Goal: Task Accomplishment & Management: Manage account settings

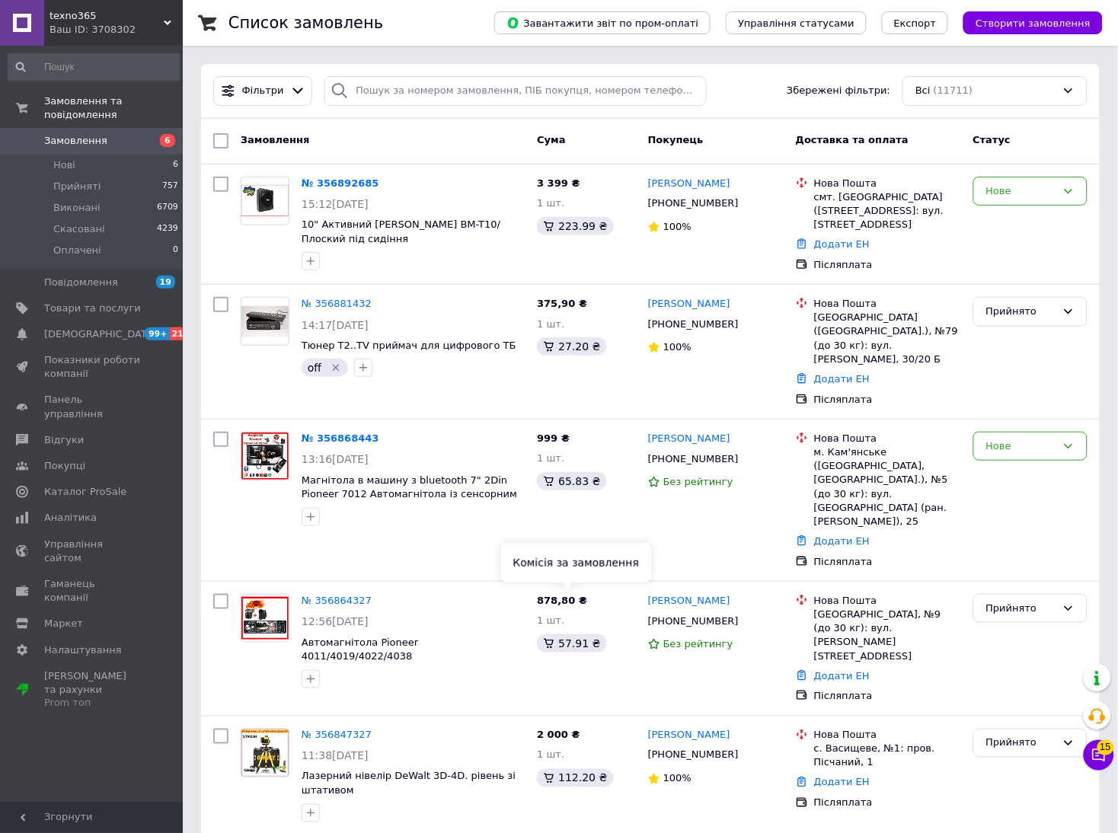
drag, startPoint x: 584, startPoint y: 596, endPoint x: 502, endPoint y: 553, distance: 93.0
drag, startPoint x: 502, startPoint y: 553, endPoint x: 277, endPoint y: 536, distance: 225.2
click at [277, 536] on div "№ 356868443 13:16, 12.08.2025 Магнітола в машину з bluetooth 7" 2Din Pioneer 70…" at bounding box center [650, 499] width 898 height 161
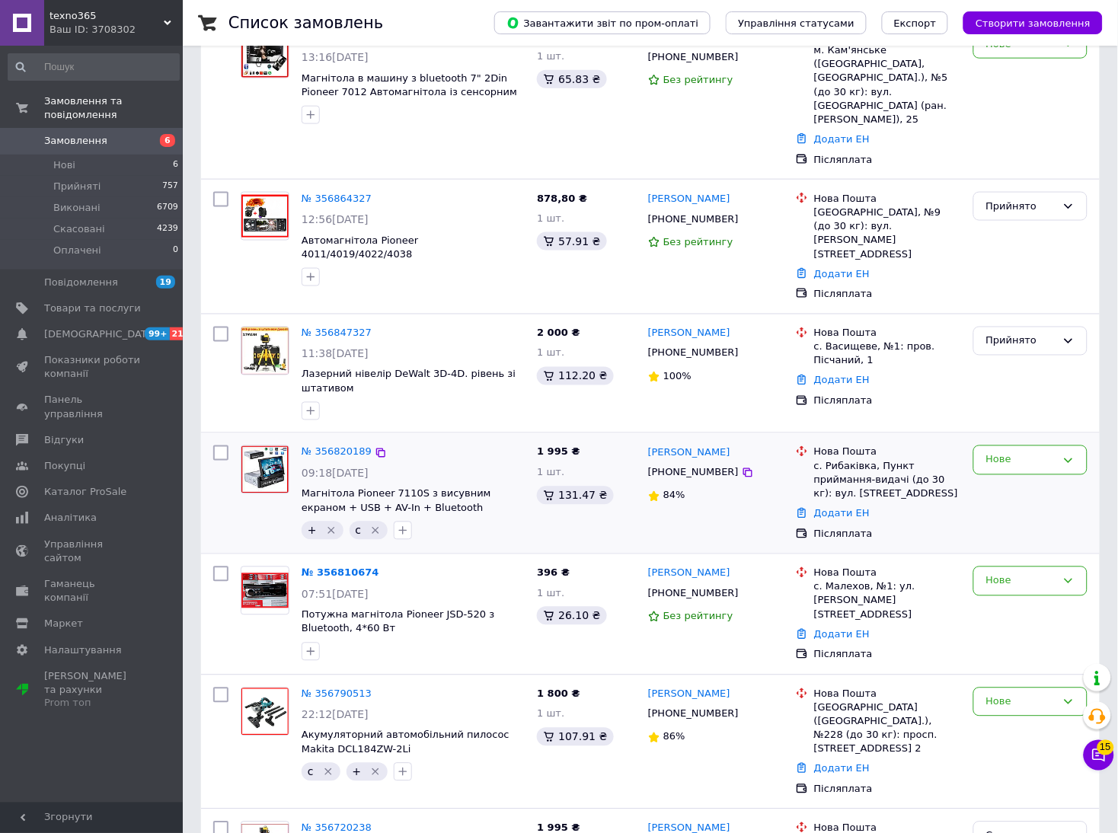
scroll to position [457, 0]
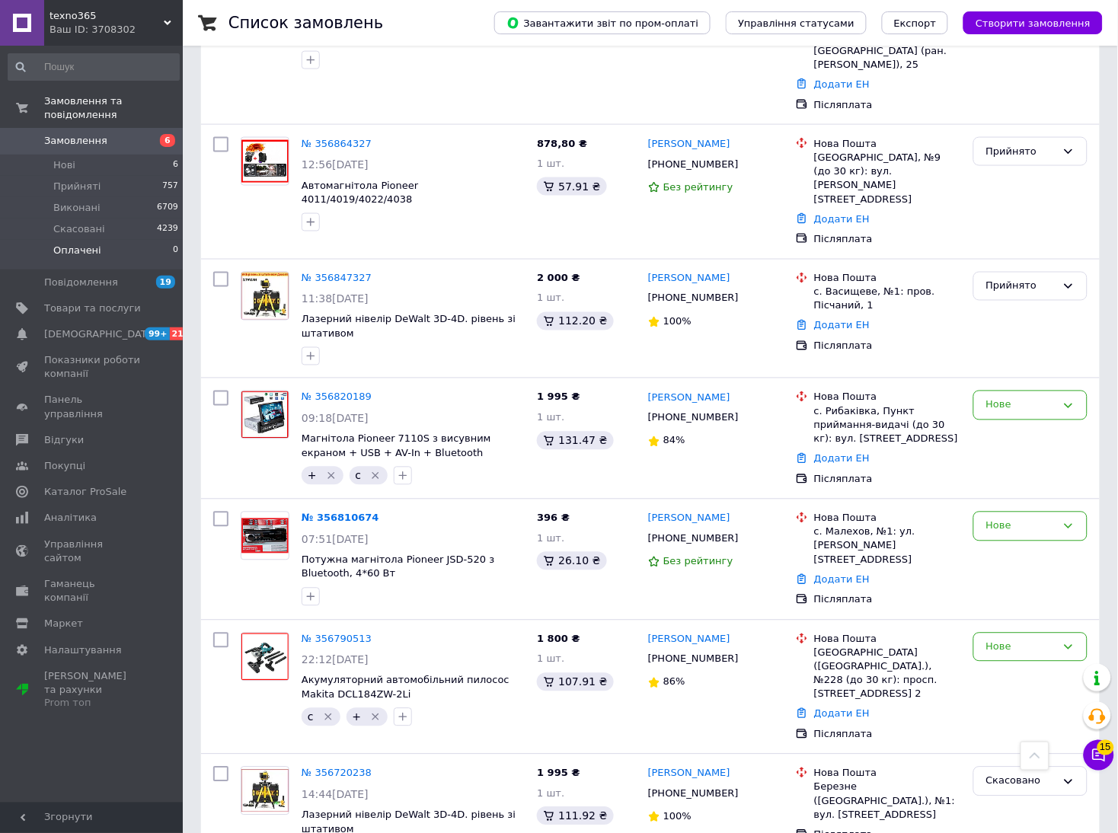
click at [141, 240] on li "Оплачені 0" at bounding box center [93, 254] width 187 height 29
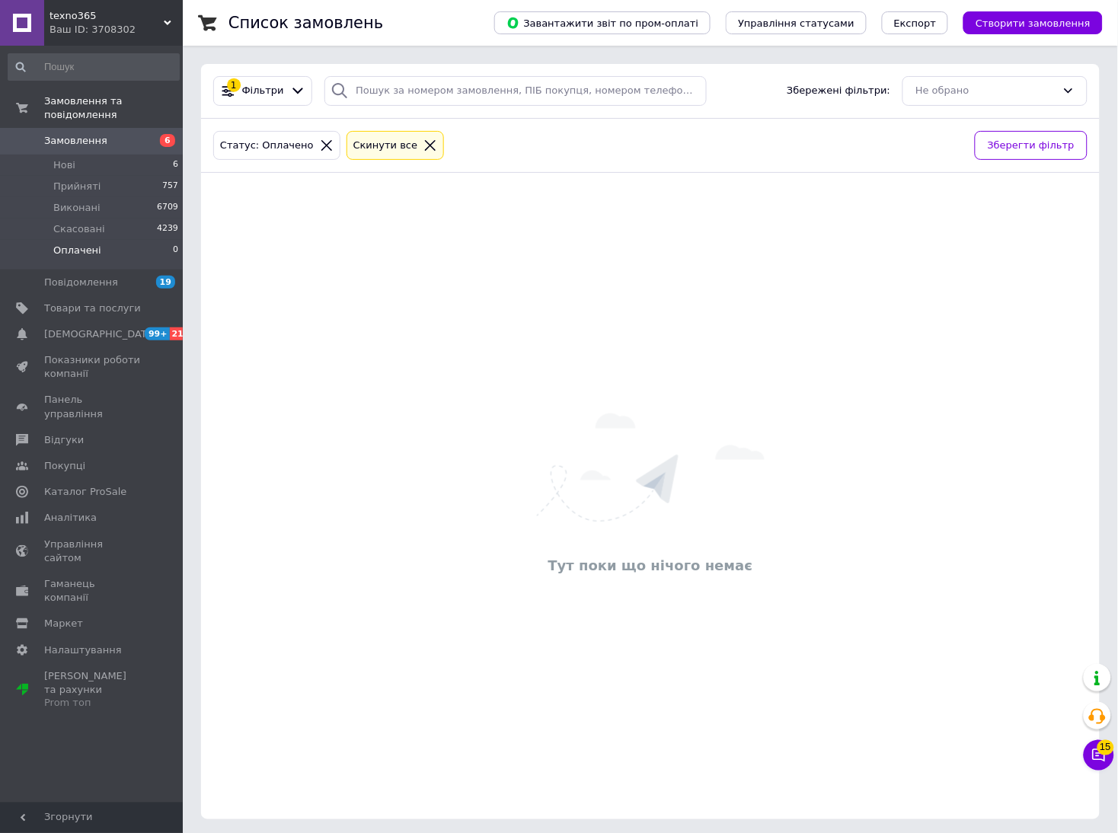
drag, startPoint x: 220, startPoint y: 345, endPoint x: 879, endPoint y: 445, distance: 666.0
click at [879, 445] on div "Тут поки що нічого немає" at bounding box center [650, 496] width 898 height 616
click at [88, 302] on link "Товари та послуги" at bounding box center [93, 308] width 187 height 26
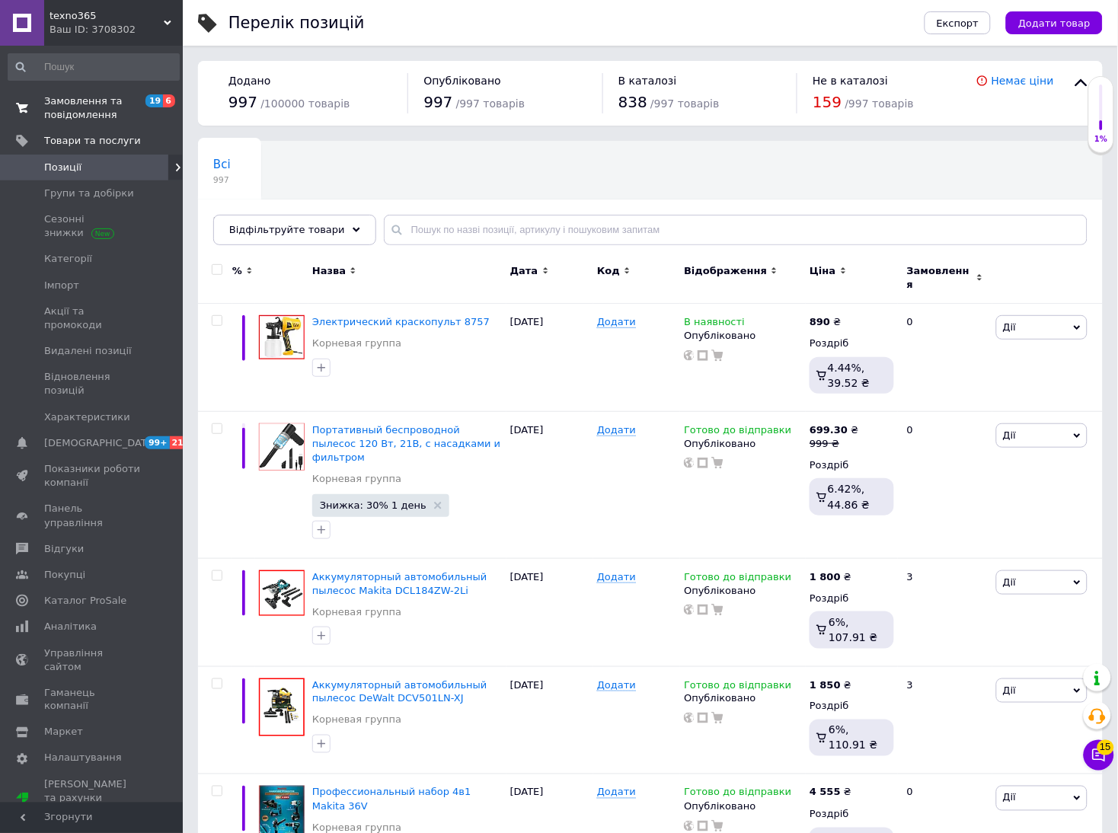
click at [95, 113] on span "Замовлення та повідомлення" at bounding box center [92, 107] width 97 height 27
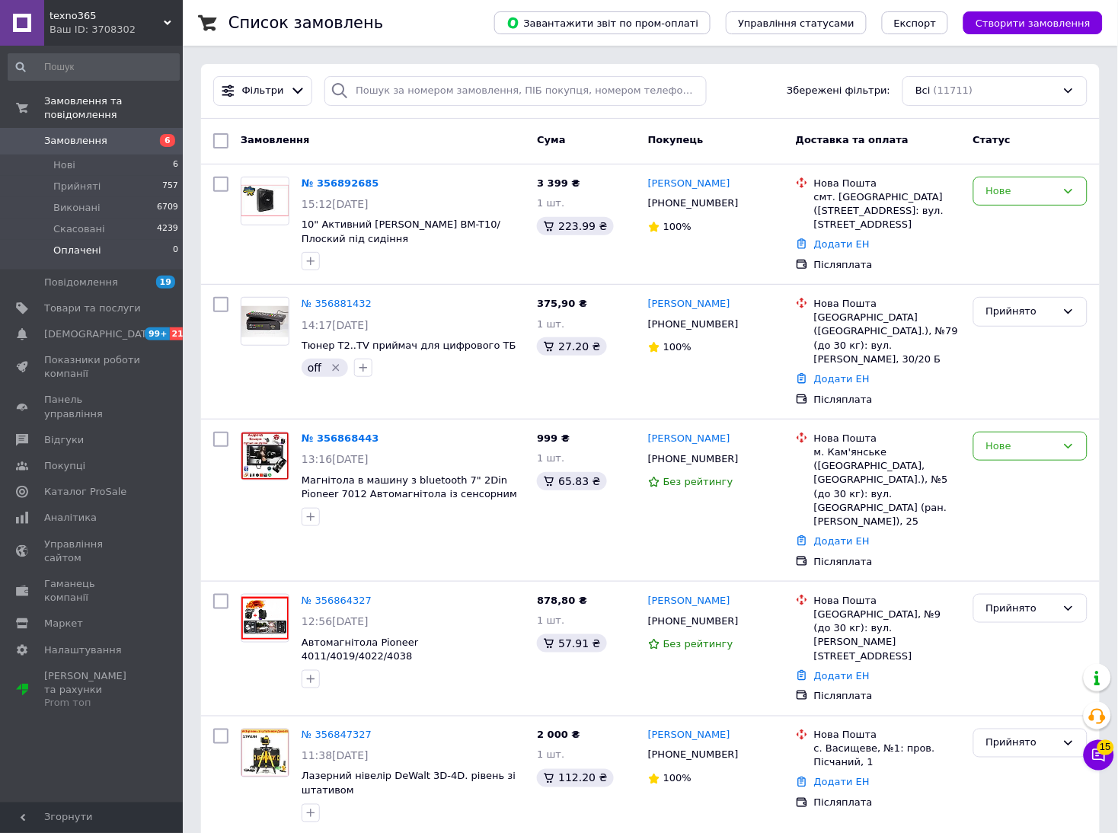
click at [103, 240] on li "Оплачені 0" at bounding box center [93, 254] width 187 height 29
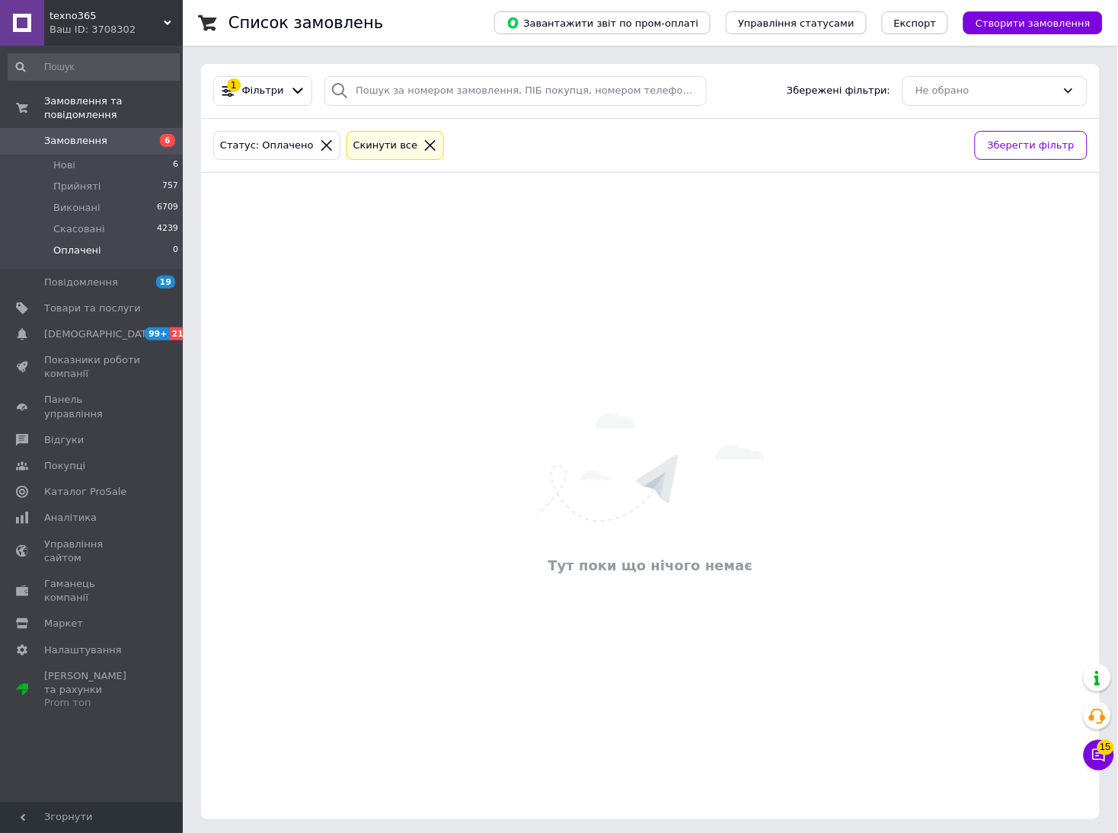
click at [320, 151] on icon at bounding box center [327, 146] width 14 height 14
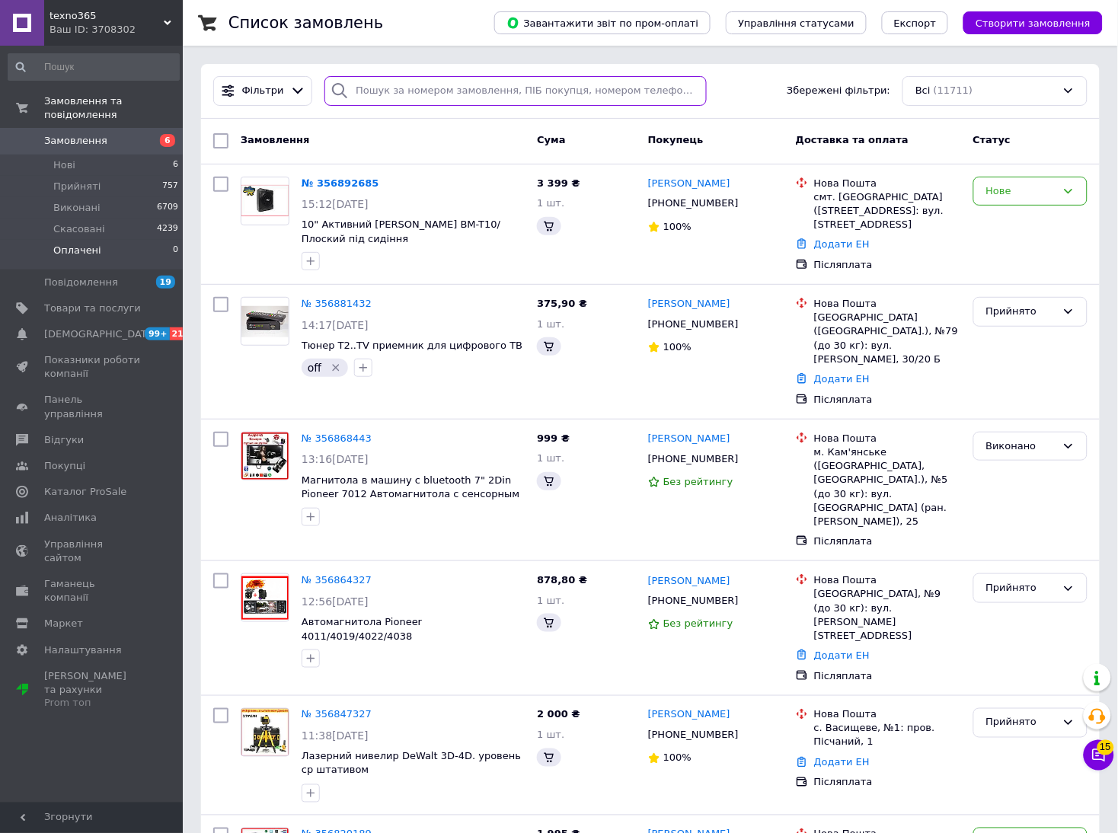
click at [426, 97] on input "search" at bounding box center [514, 91] width 381 height 30
paste input "+380502896891"
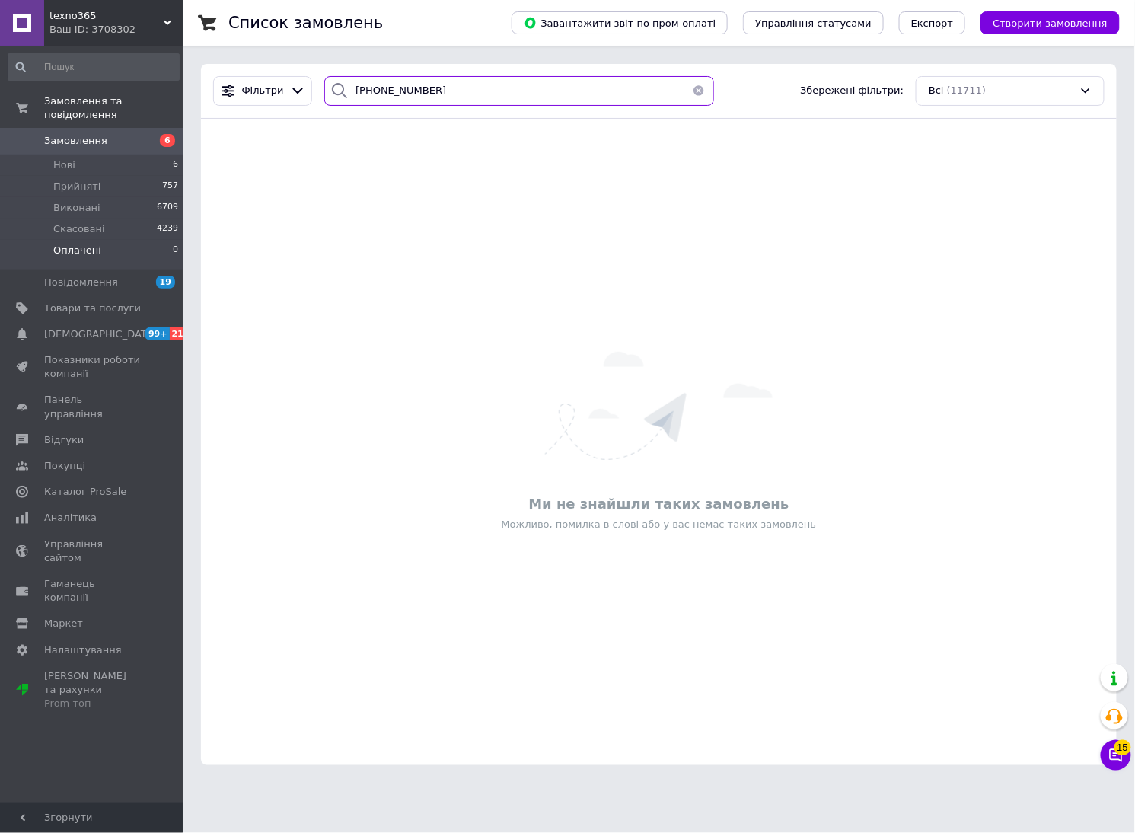
type input "+380502896891"
click at [108, 134] on span "Замовлення" at bounding box center [92, 141] width 97 height 14
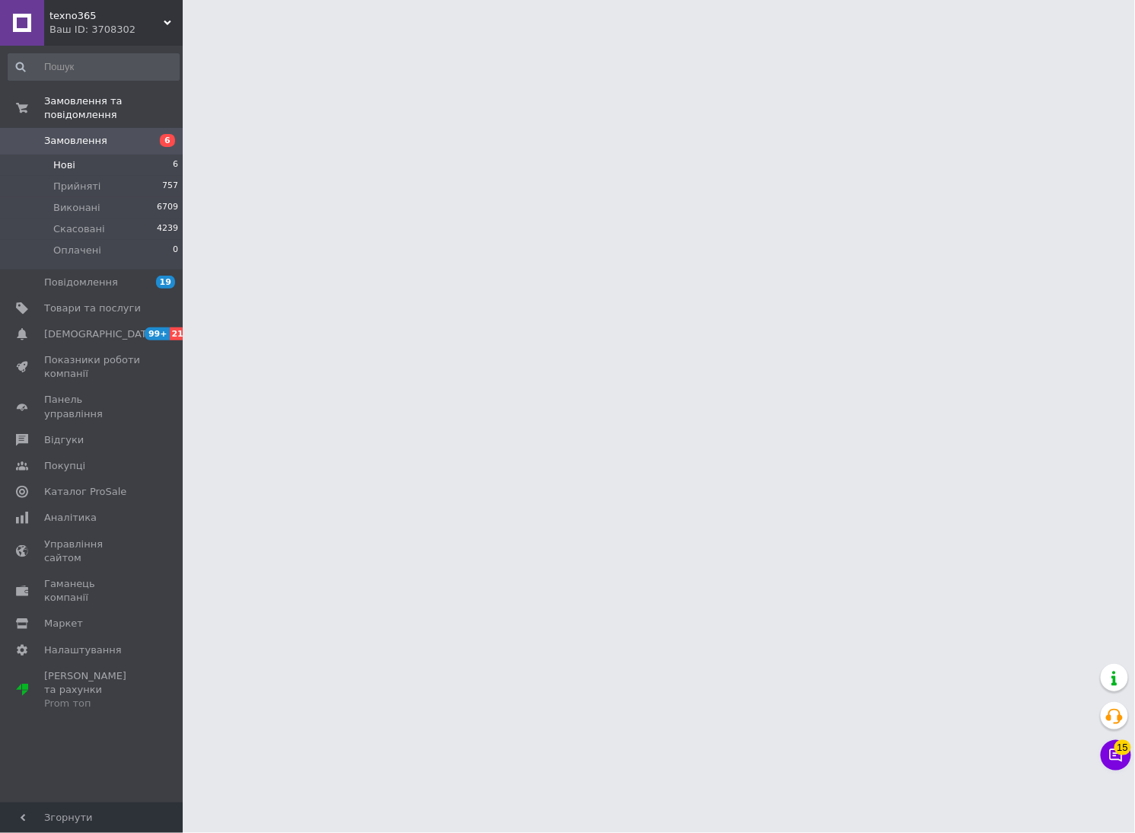
click at [76, 155] on li "Нові 6" at bounding box center [93, 165] width 187 height 21
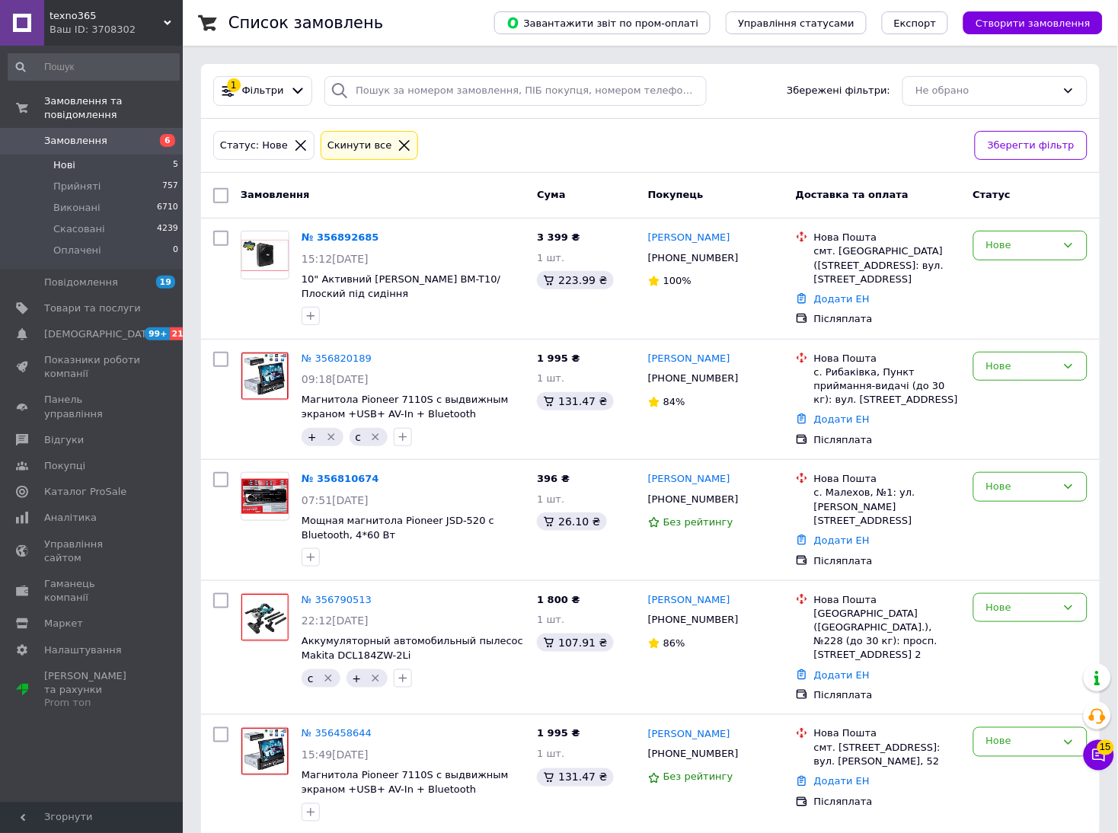
click at [132, 155] on li "Нові 5" at bounding box center [93, 165] width 187 height 21
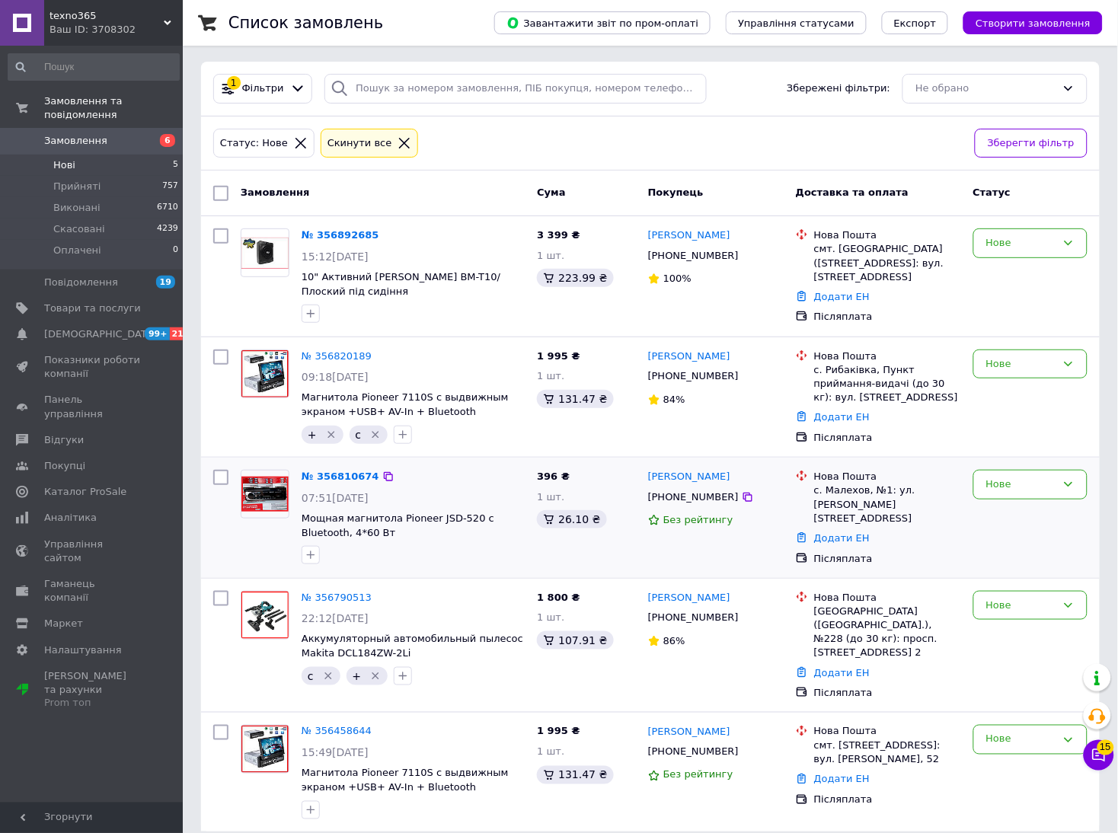
scroll to position [3, 0]
click at [85, 244] on span "Оплачені" at bounding box center [77, 251] width 48 height 14
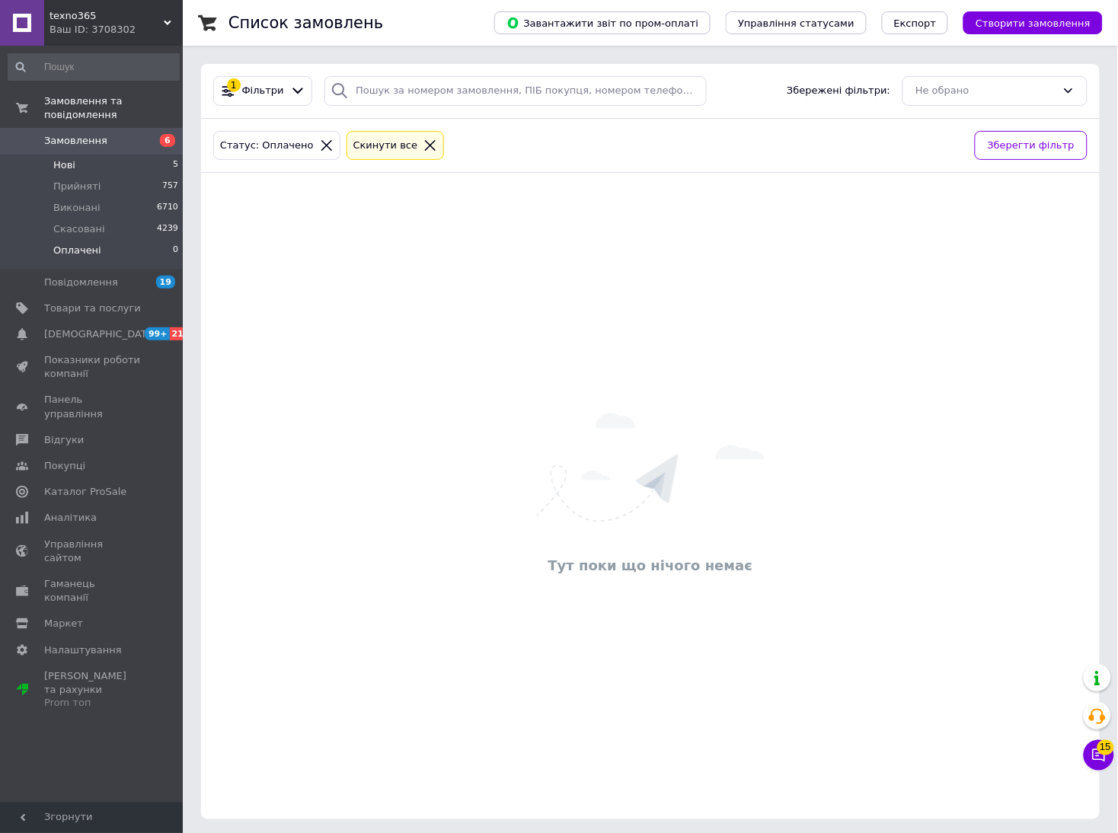
click at [81, 155] on li "Нові 5" at bounding box center [93, 165] width 187 height 21
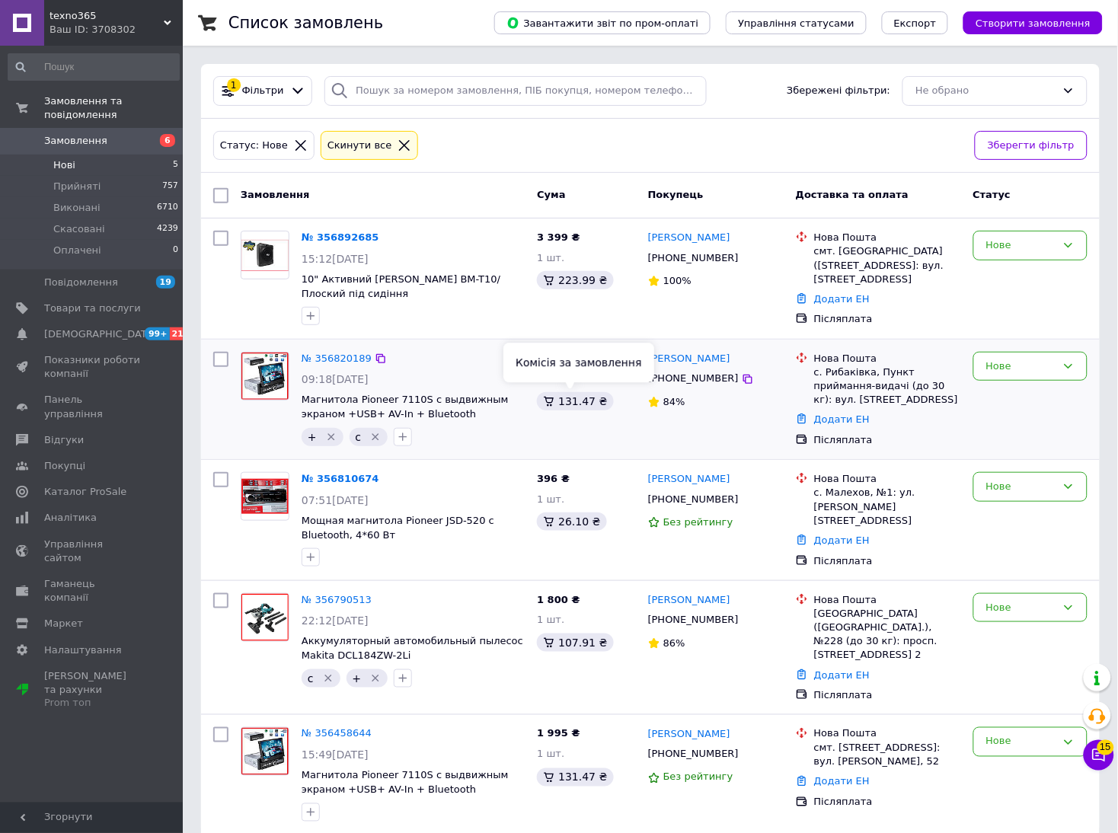
scroll to position [2, 0]
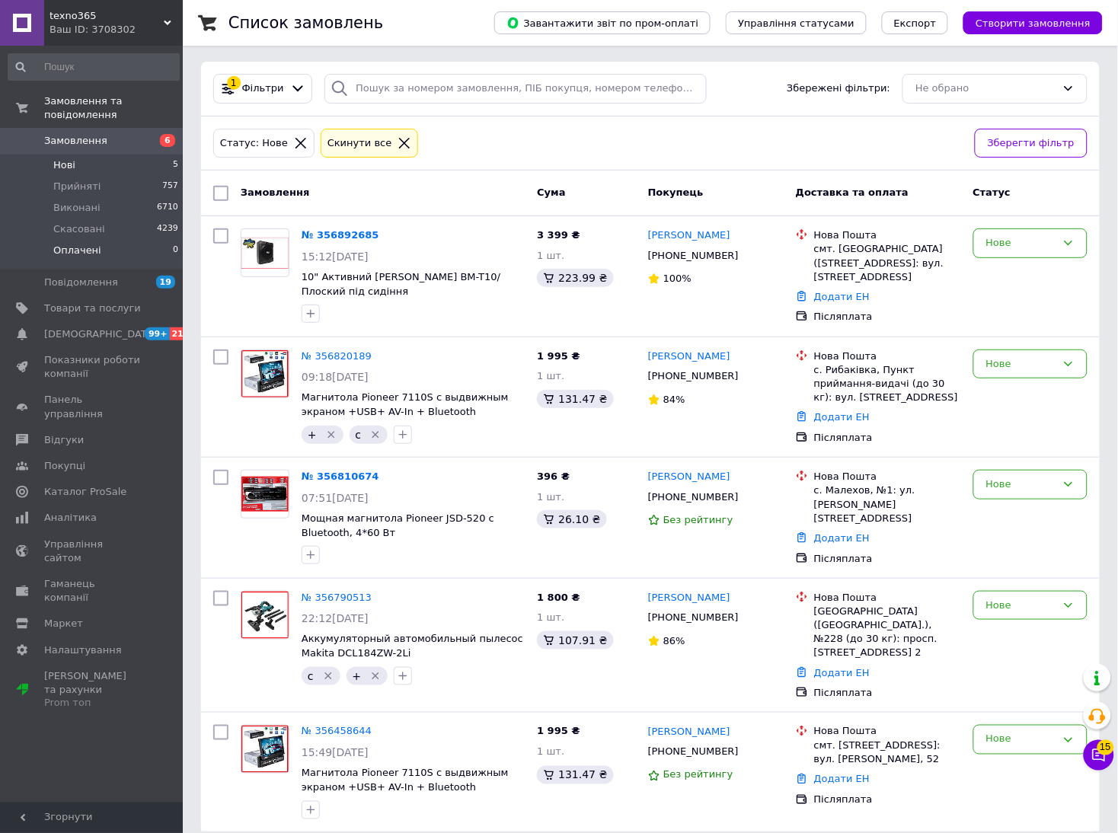
click at [109, 243] on li "Оплачені 0" at bounding box center [93, 254] width 187 height 29
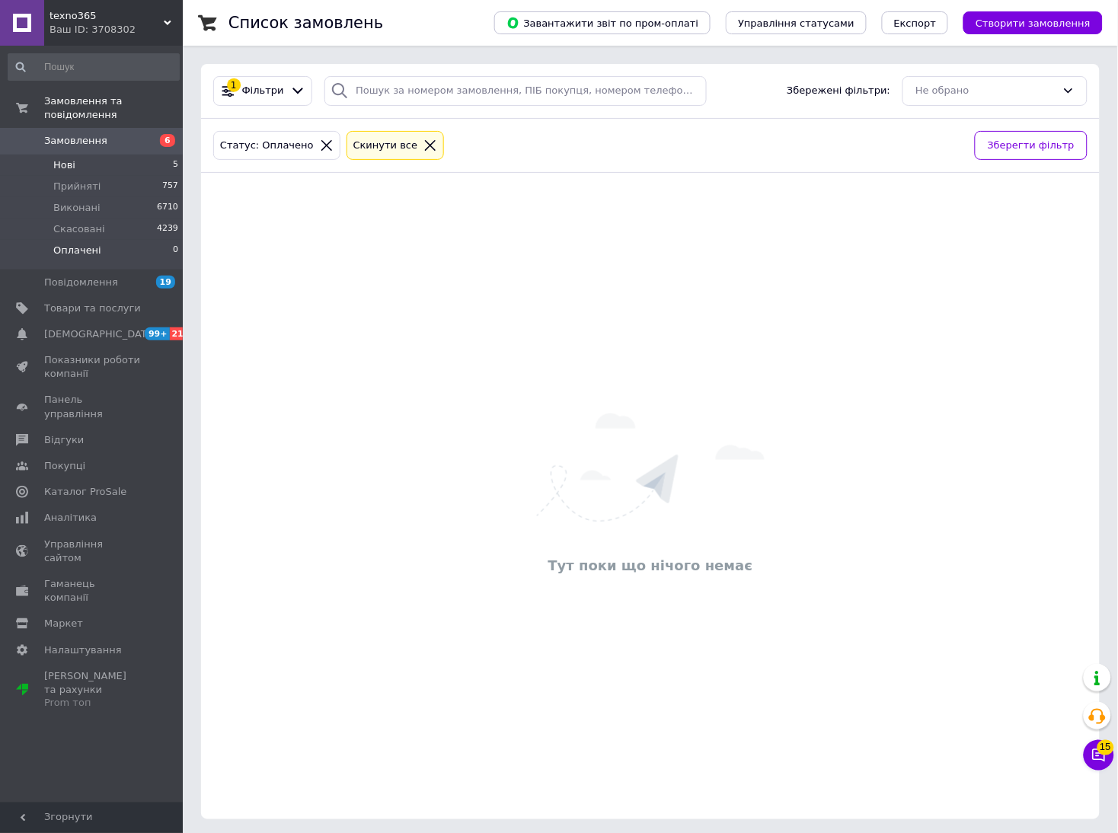
click at [131, 155] on li "Нові 5" at bounding box center [93, 165] width 187 height 21
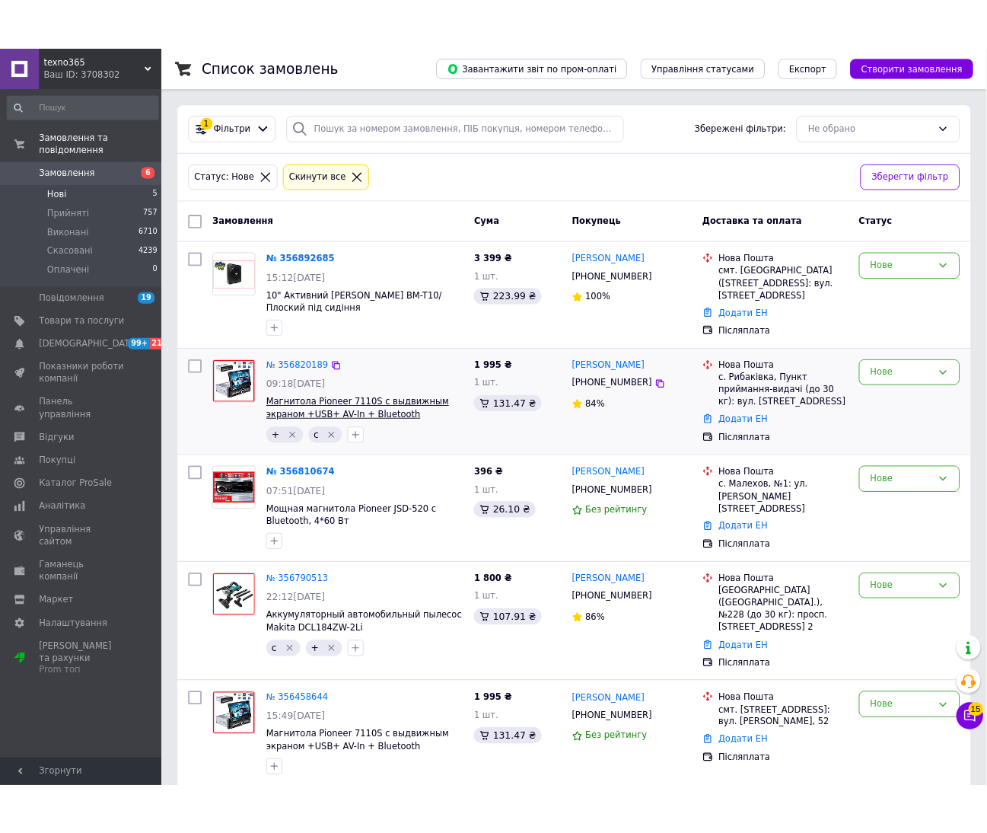
scroll to position [3, 0]
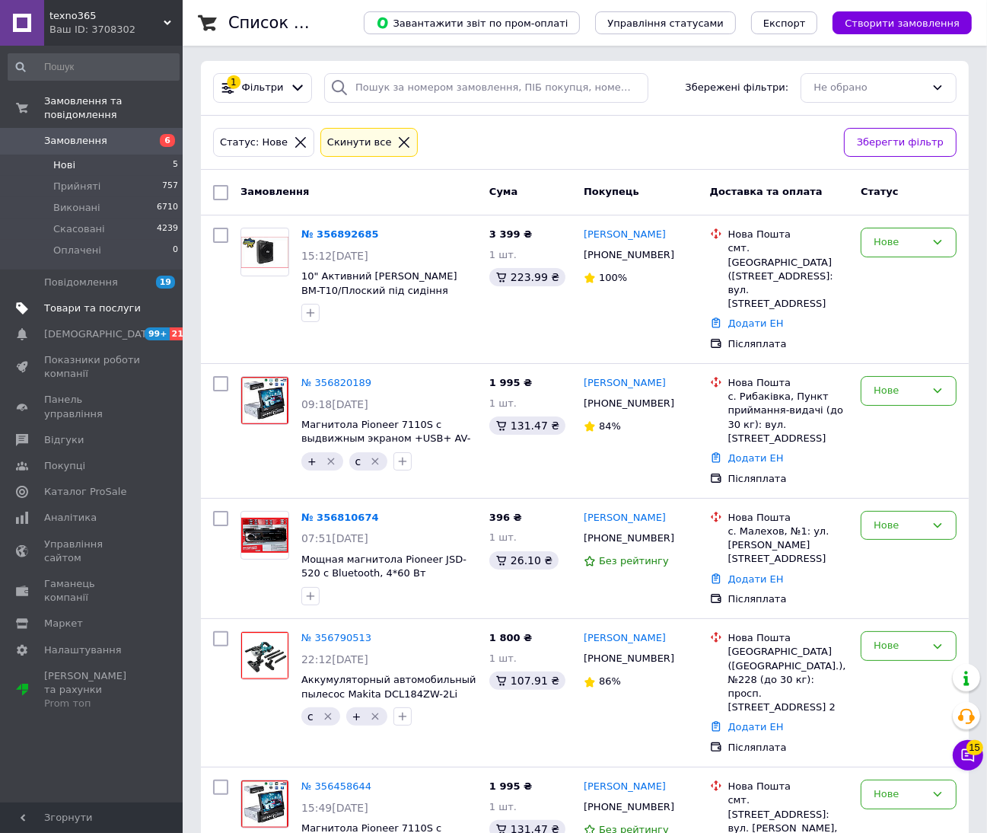
click at [90, 301] on span "Товари та послуги" at bounding box center [92, 308] width 97 height 14
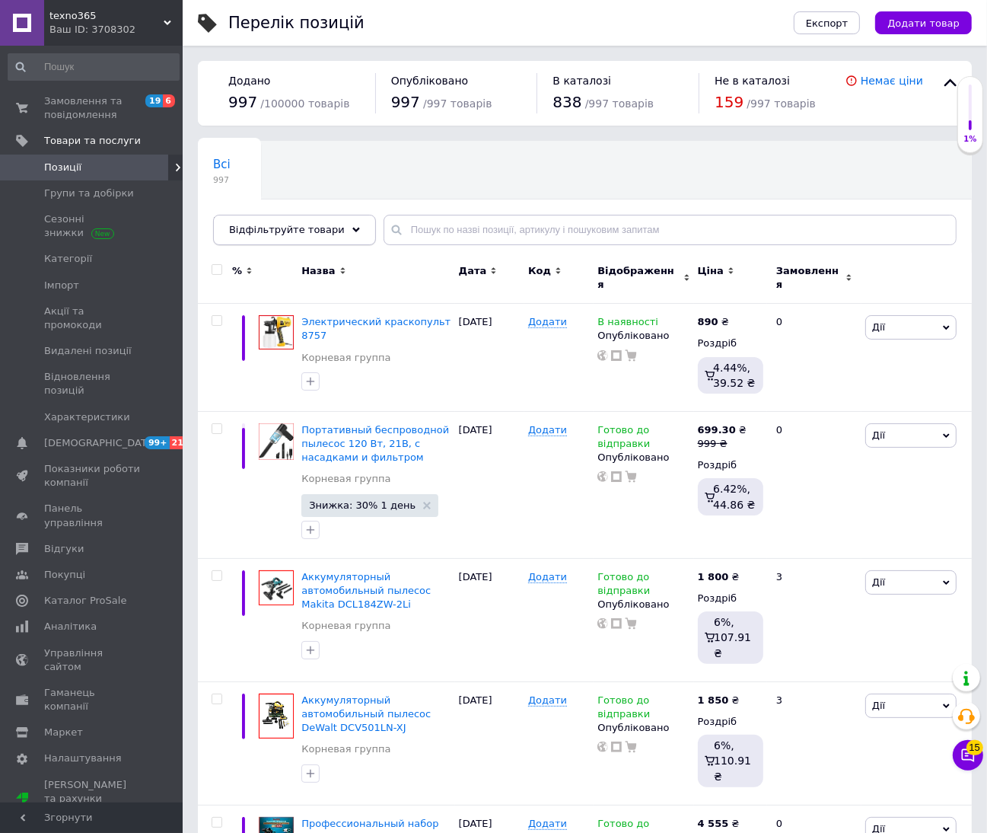
click at [294, 230] on span "Відфільтруйте товари" at bounding box center [287, 229] width 116 height 11
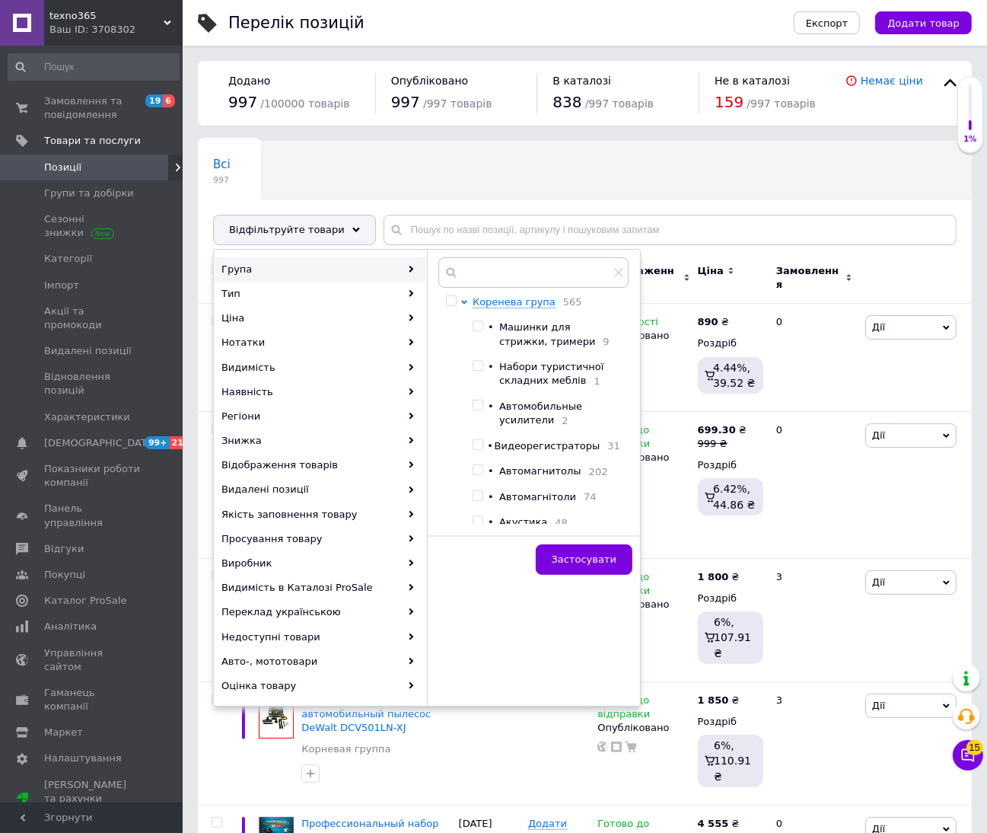
click at [551, 339] on div "Машинки для стрижки, тримери 9" at bounding box center [559, 334] width 121 height 28
click at [525, 345] on span "Машинки для стрижки, тримери" at bounding box center [547, 333] width 96 height 25
checkbox input "true"
click at [573, 556] on span "Застосувати" at bounding box center [584, 558] width 65 height 11
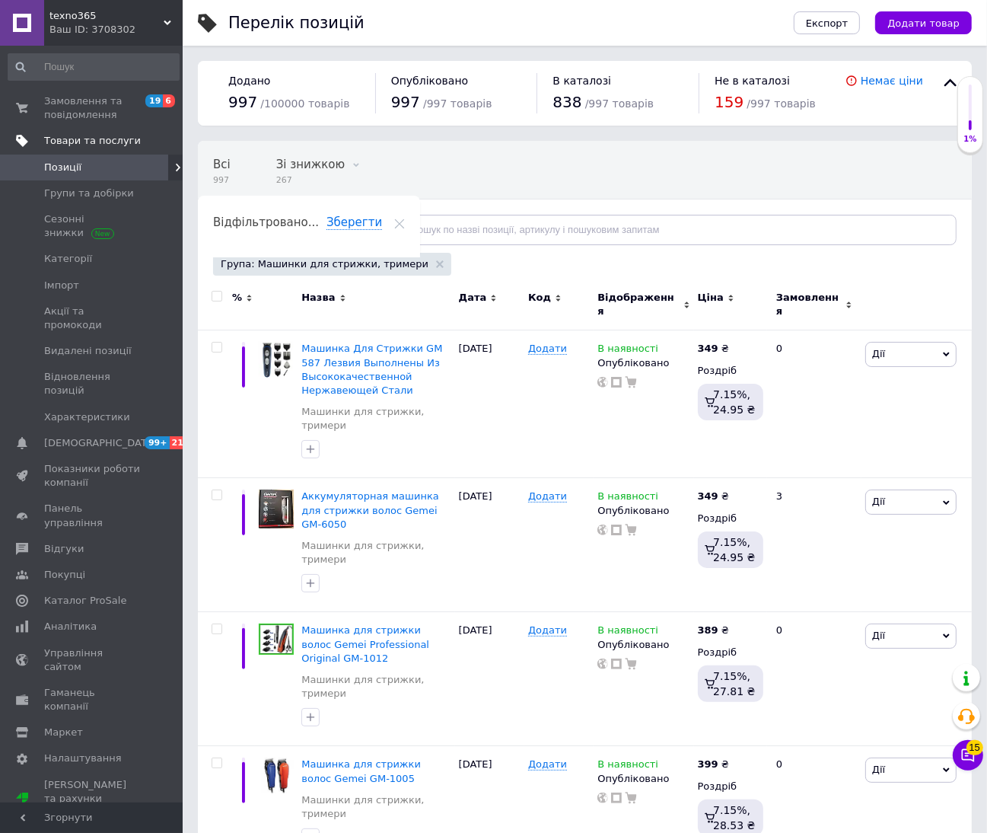
click at [83, 139] on span "Товари та послуги" at bounding box center [92, 141] width 97 height 14
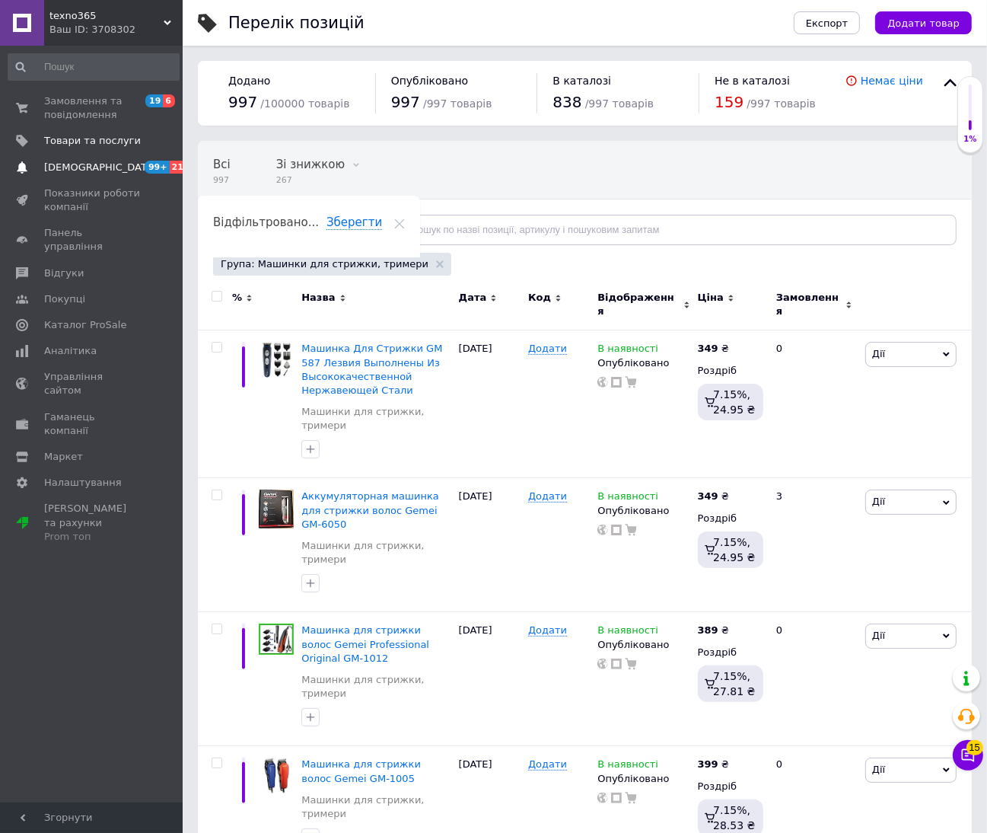
click at [75, 173] on span "[DEMOGRAPHIC_DATA]" at bounding box center [100, 168] width 113 height 14
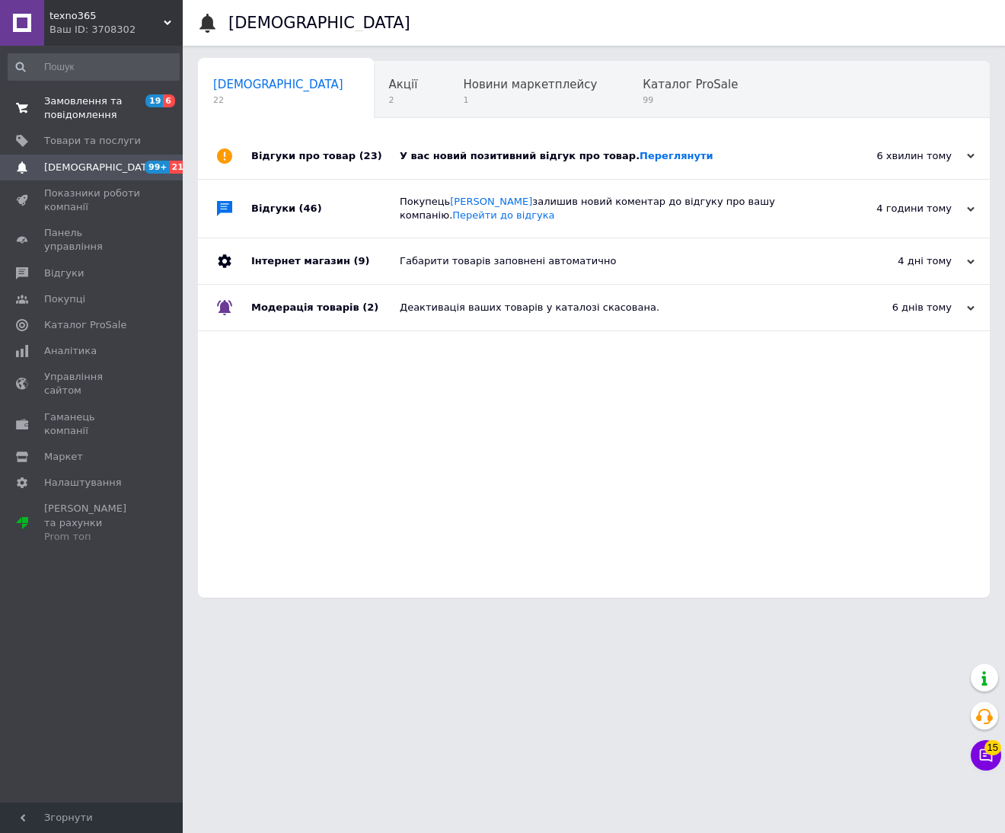
click at [97, 121] on span "Замовлення та повідомлення" at bounding box center [92, 107] width 97 height 27
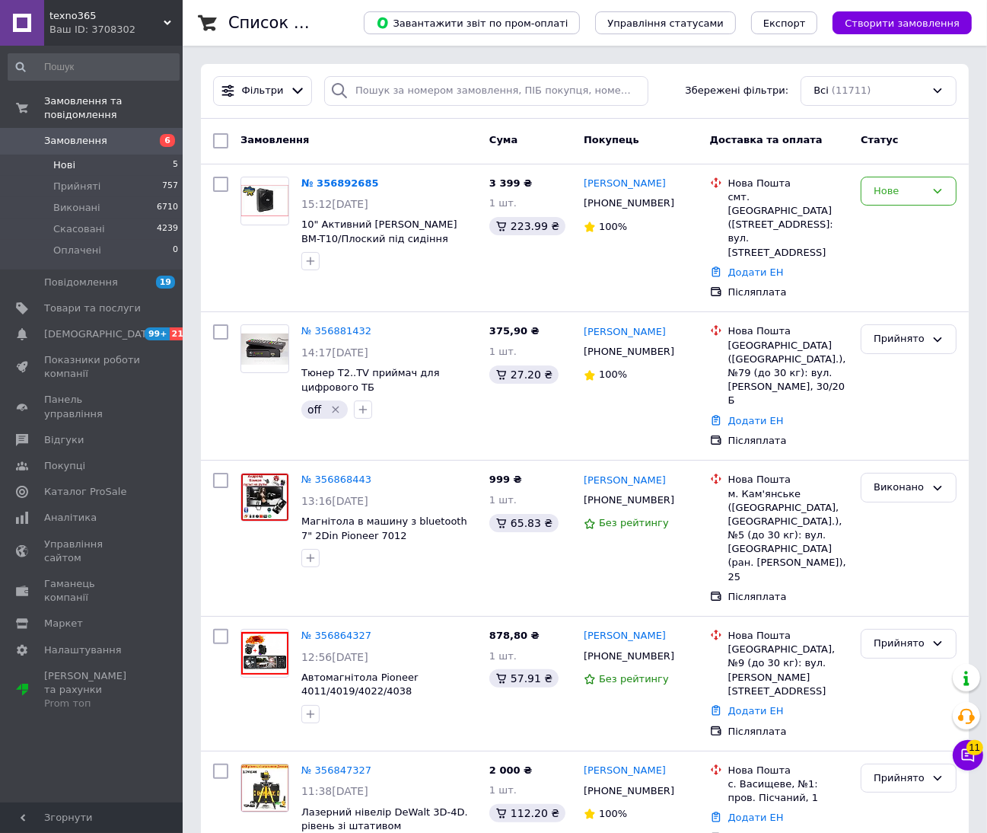
click at [72, 160] on li "Нові 5" at bounding box center [93, 165] width 187 height 21
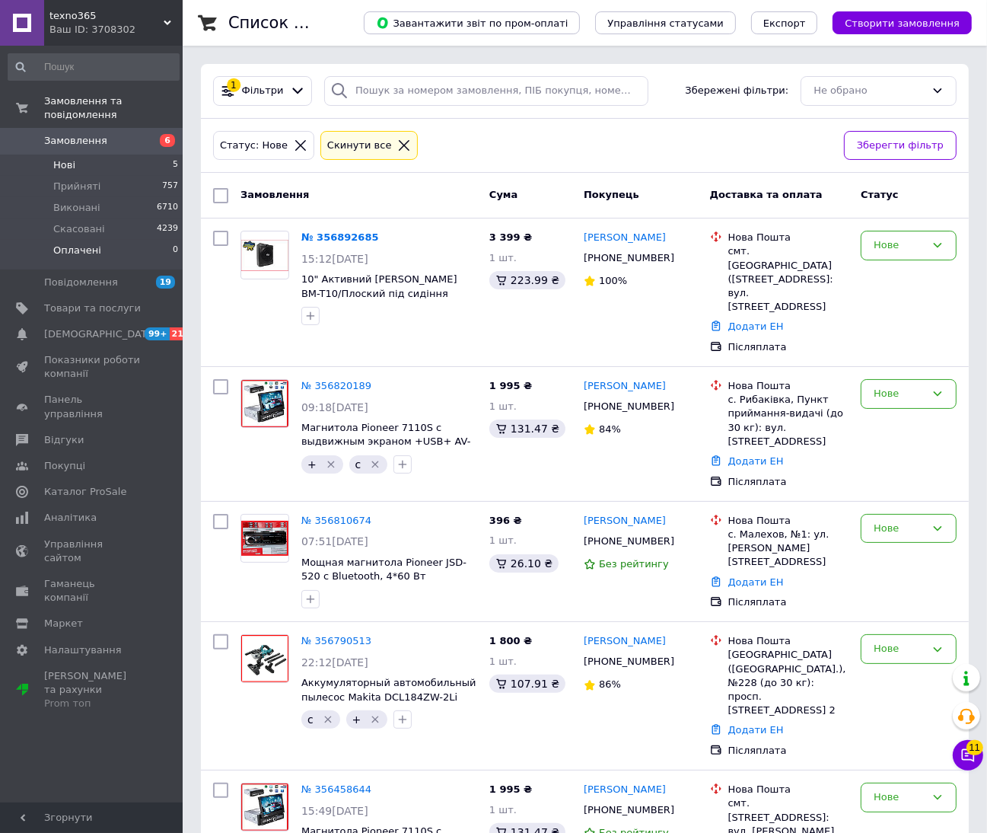
click at [111, 240] on li "Оплачені 0" at bounding box center [93, 254] width 187 height 29
